Goal: Transaction & Acquisition: Purchase product/service

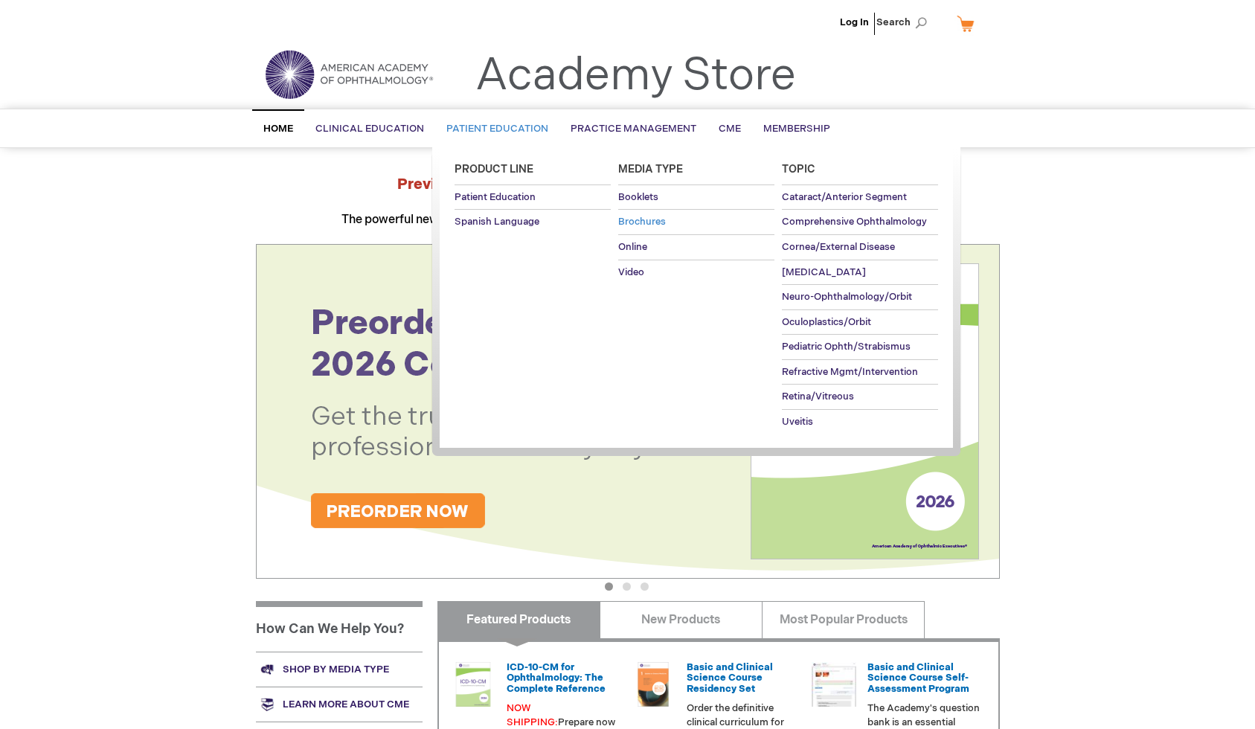
click at [634, 213] on link "Brochures" at bounding box center [696, 222] width 156 height 25
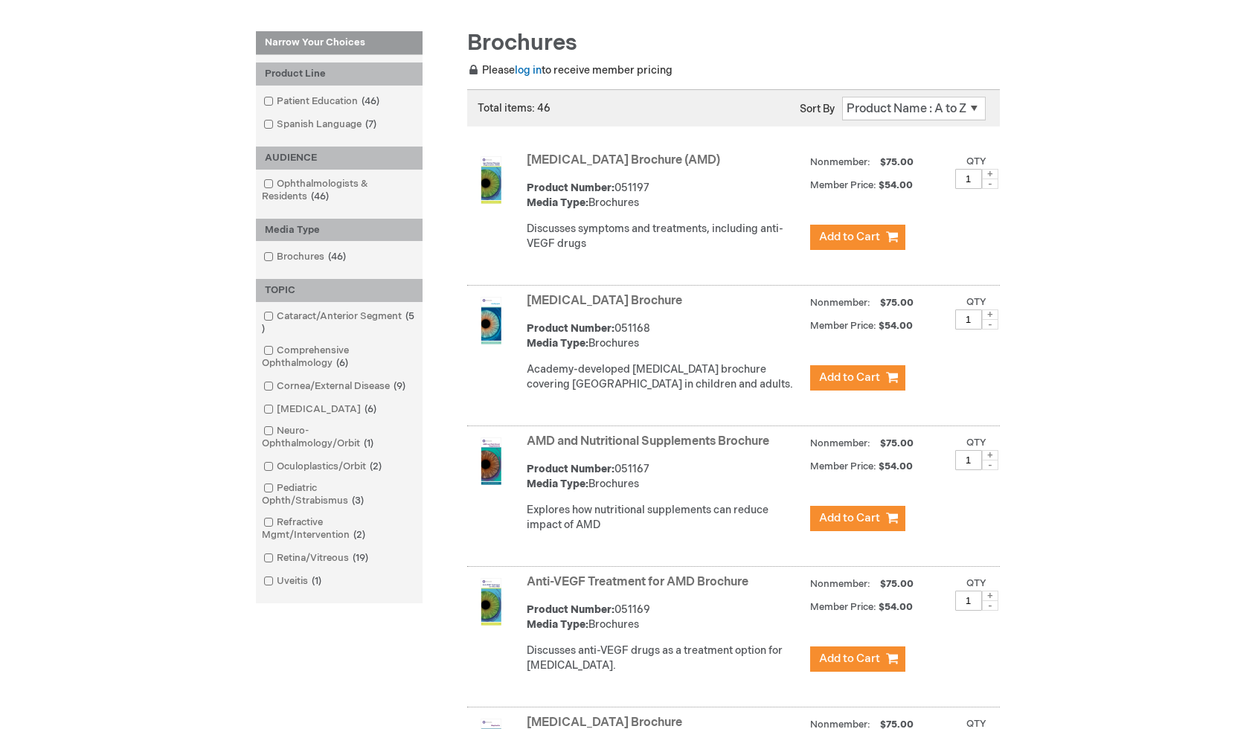
scroll to position [217, 0]
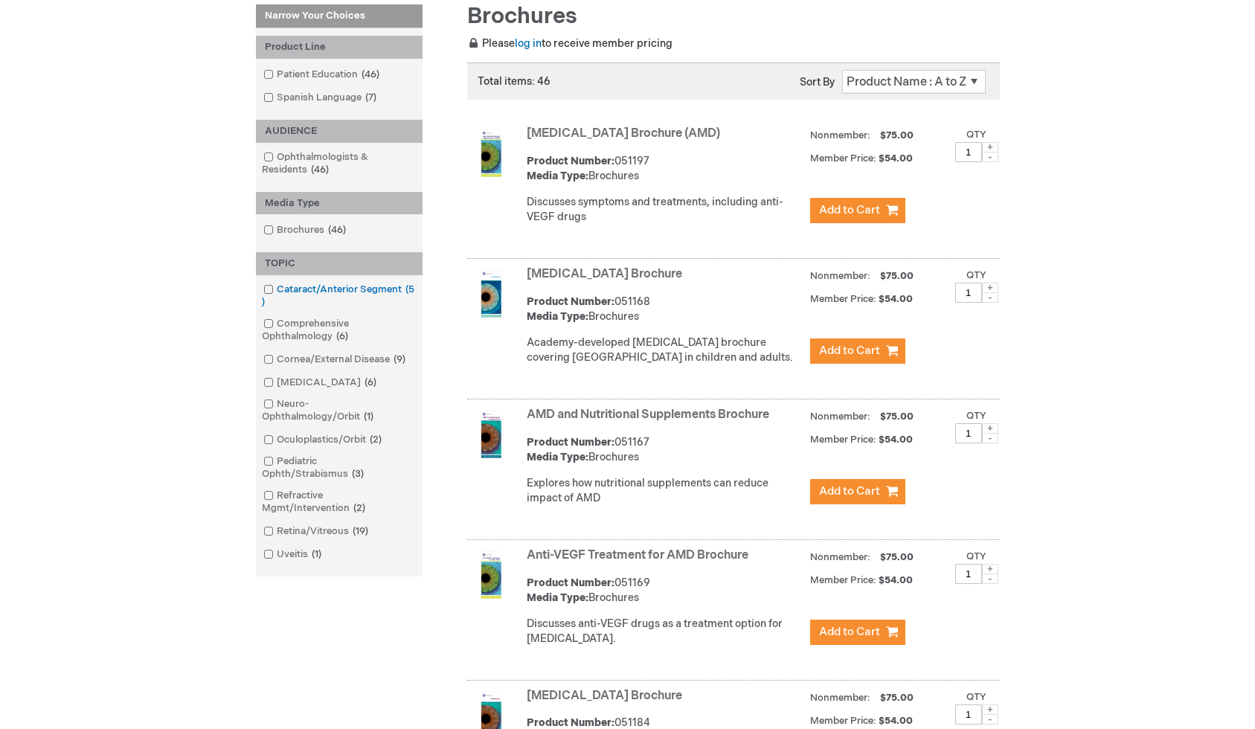
click at [277, 289] on span at bounding box center [277, 290] width 0 height 12
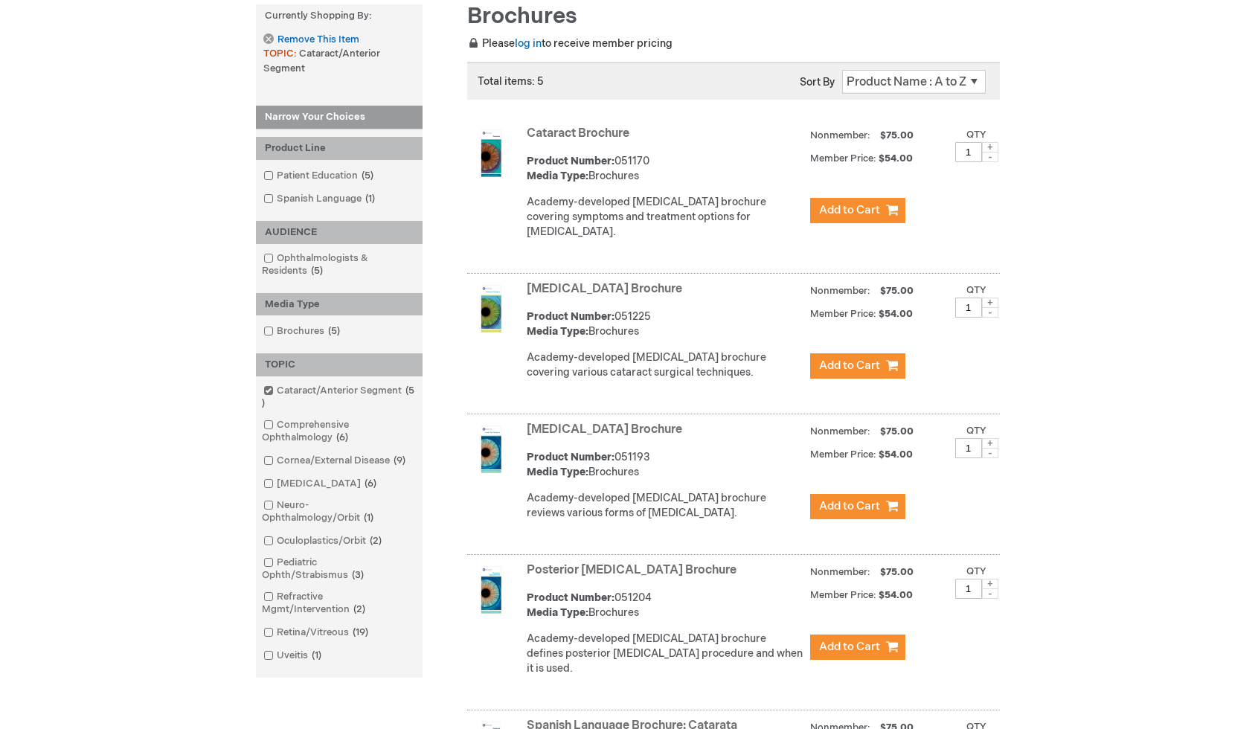
click at [636, 292] on link "[MEDICAL_DATA] Brochure" at bounding box center [605, 289] width 156 height 14
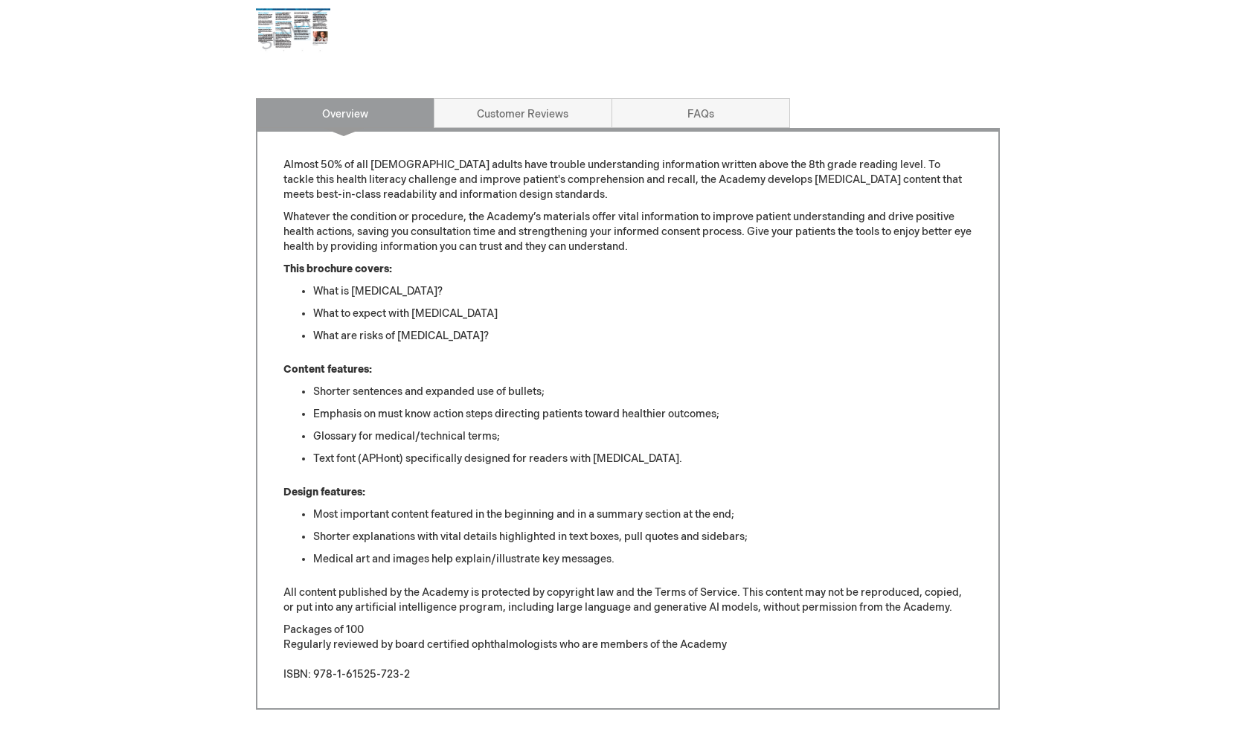
scroll to position [663, 0]
